Goal: Information Seeking & Learning: Learn about a topic

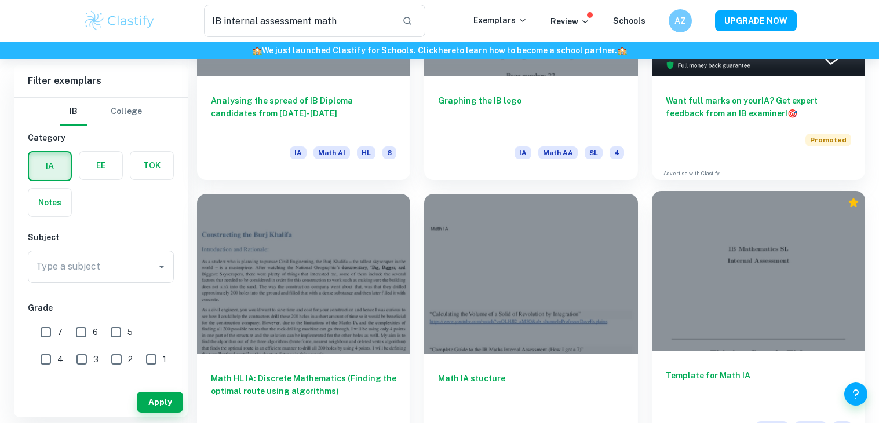
scroll to position [230, 0]
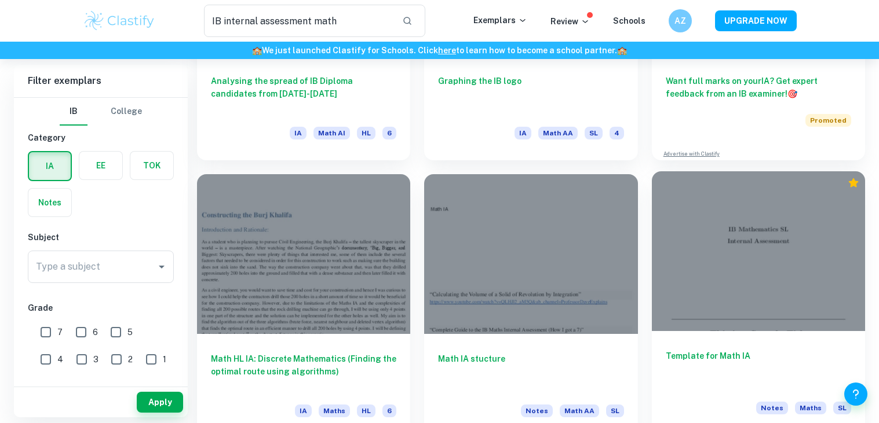
click at [745, 245] on div at bounding box center [758, 251] width 213 height 160
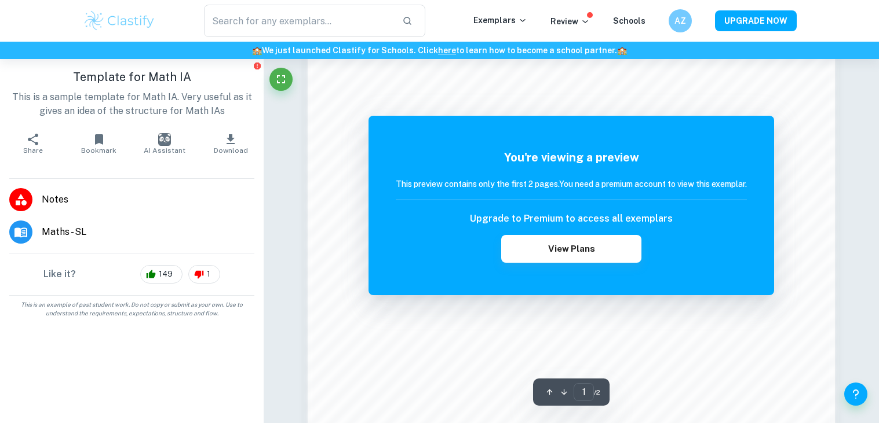
scroll to position [1096, 0]
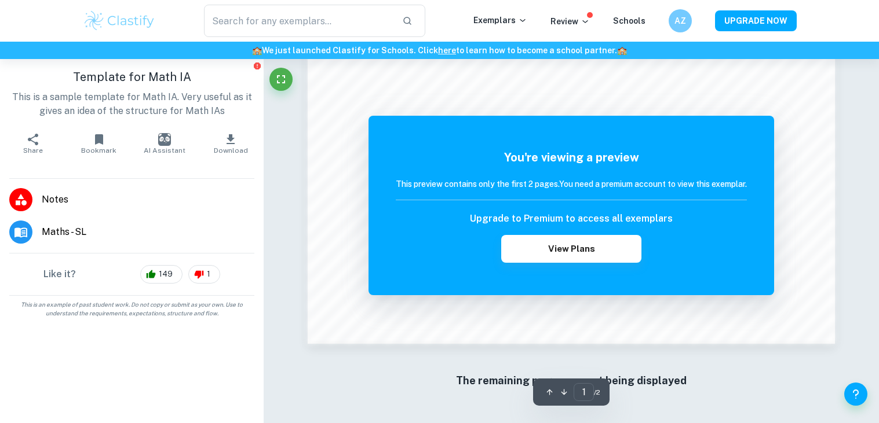
type input "IB internal assessment math"
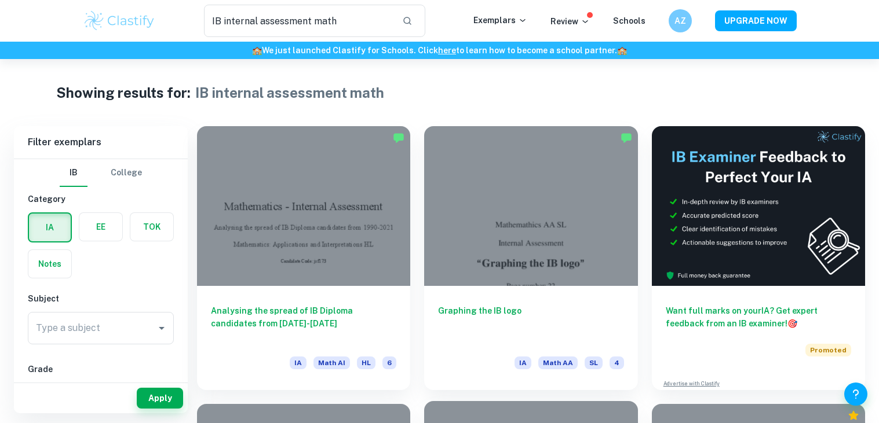
scroll to position [1, 0]
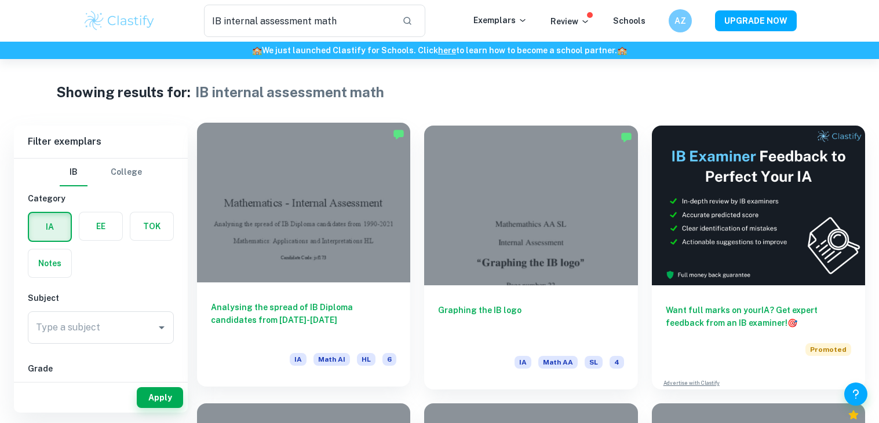
click at [325, 275] on div at bounding box center [303, 203] width 213 height 160
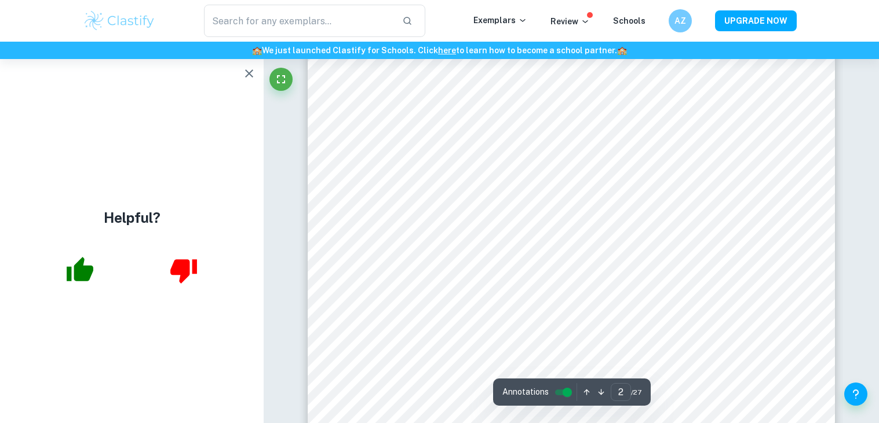
scroll to position [908, 0]
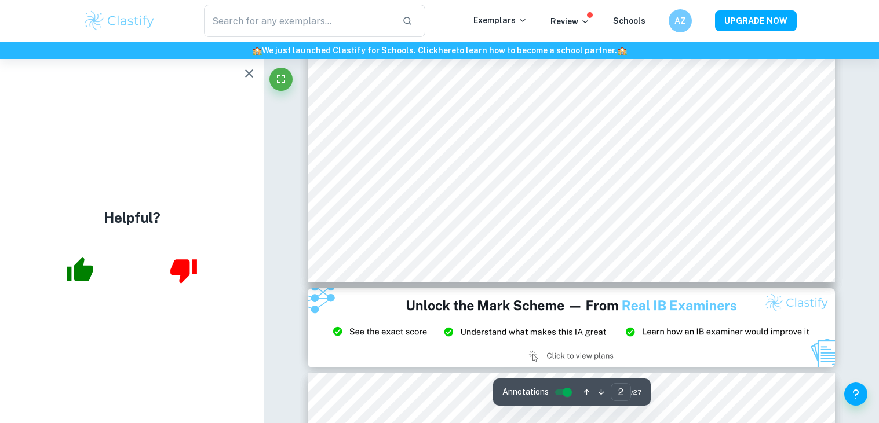
type input "3"
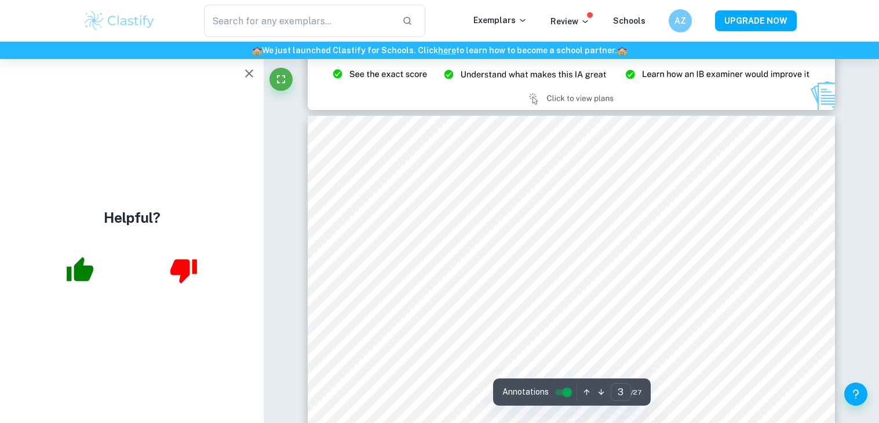
scroll to position [1498, 0]
